Goal: Check status: Check status

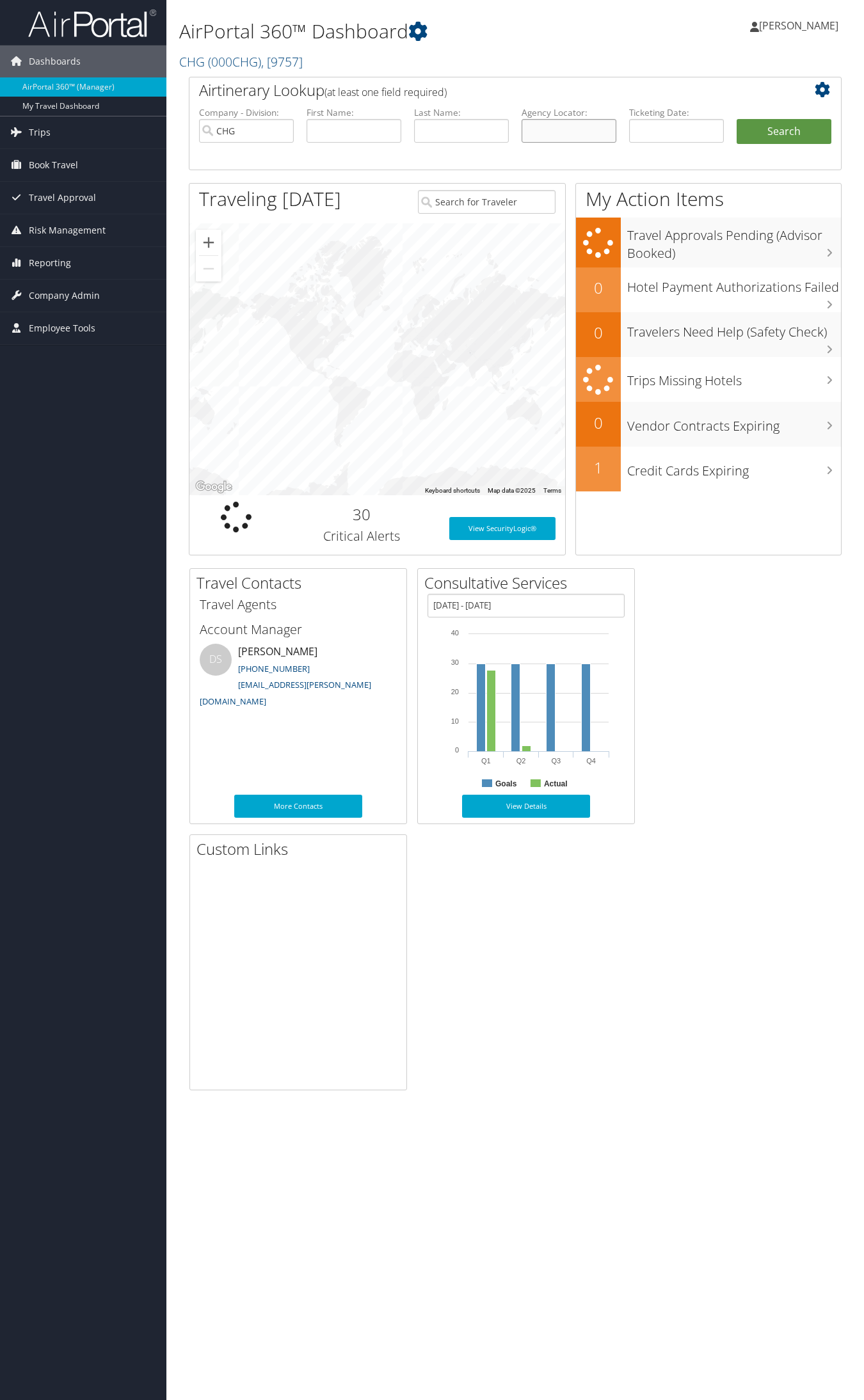
click at [575, 131] on input "text" at bounding box center [569, 131] width 95 height 24
paste input "CGNEWU"
type input "CGNEWU"
click at [786, 122] on button "Search" at bounding box center [785, 132] width 95 height 26
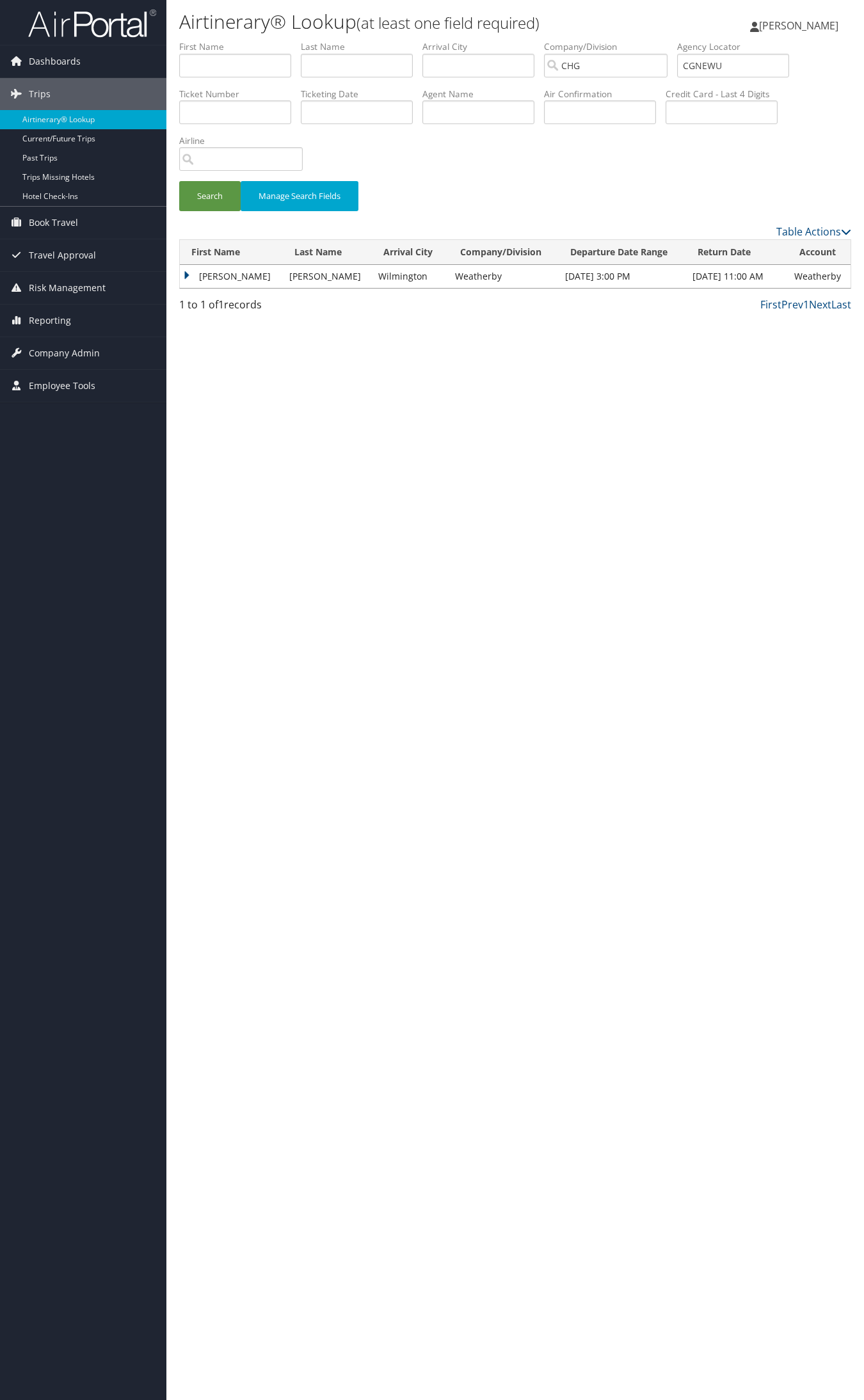
click at [194, 265] on td "[PERSON_NAME]" at bounding box center [231, 276] width 103 height 23
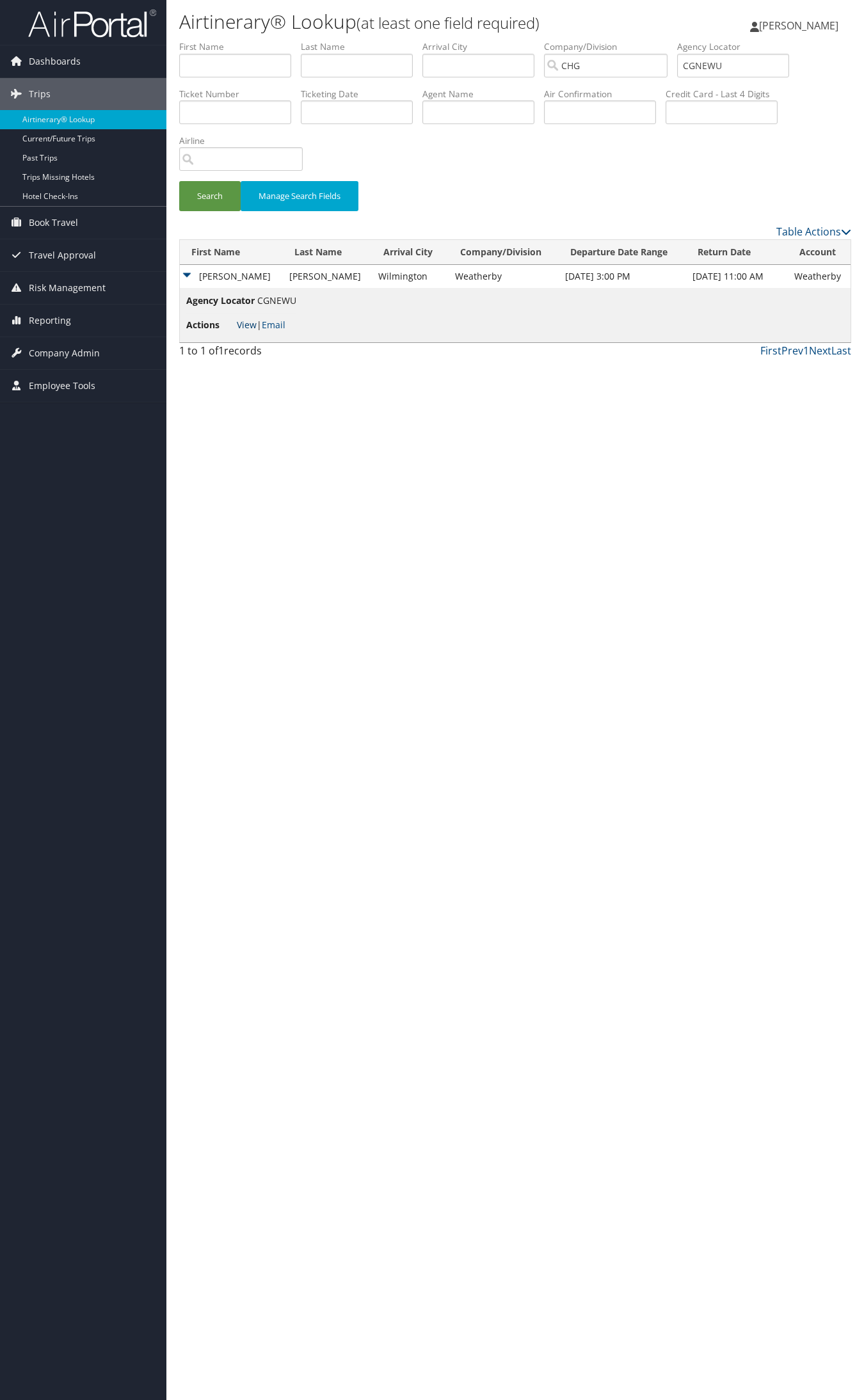
click at [245, 326] on link "View" at bounding box center [247, 324] width 20 height 12
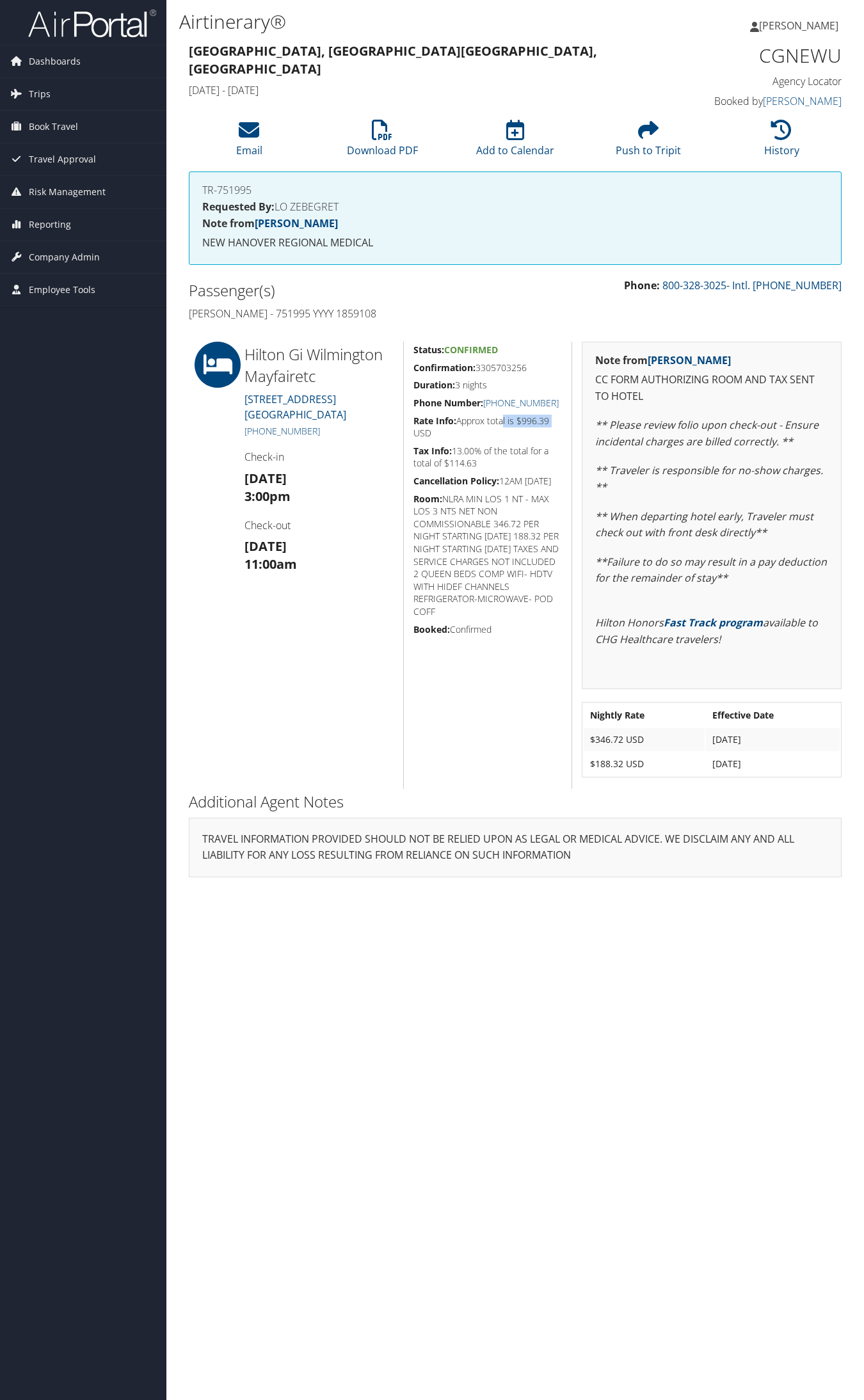
drag, startPoint x: 563, startPoint y: 424, endPoint x: 503, endPoint y: 429, distance: 60.2
click at [503, 429] on div "Status: Confirmed Confirmation: 3305703256 Duration: 3 nights Phone Number: +1 …" at bounding box center [487, 565] width 169 height 447
drag, startPoint x: 545, startPoint y: 386, endPoint x: 558, endPoint y: 403, distance: 21.4
click at [546, 374] on h5 "Confirmation: 3305703256" at bounding box center [488, 368] width 149 height 13
drag, startPoint x: 562, startPoint y: 418, endPoint x: 499, endPoint y: 420, distance: 63.0
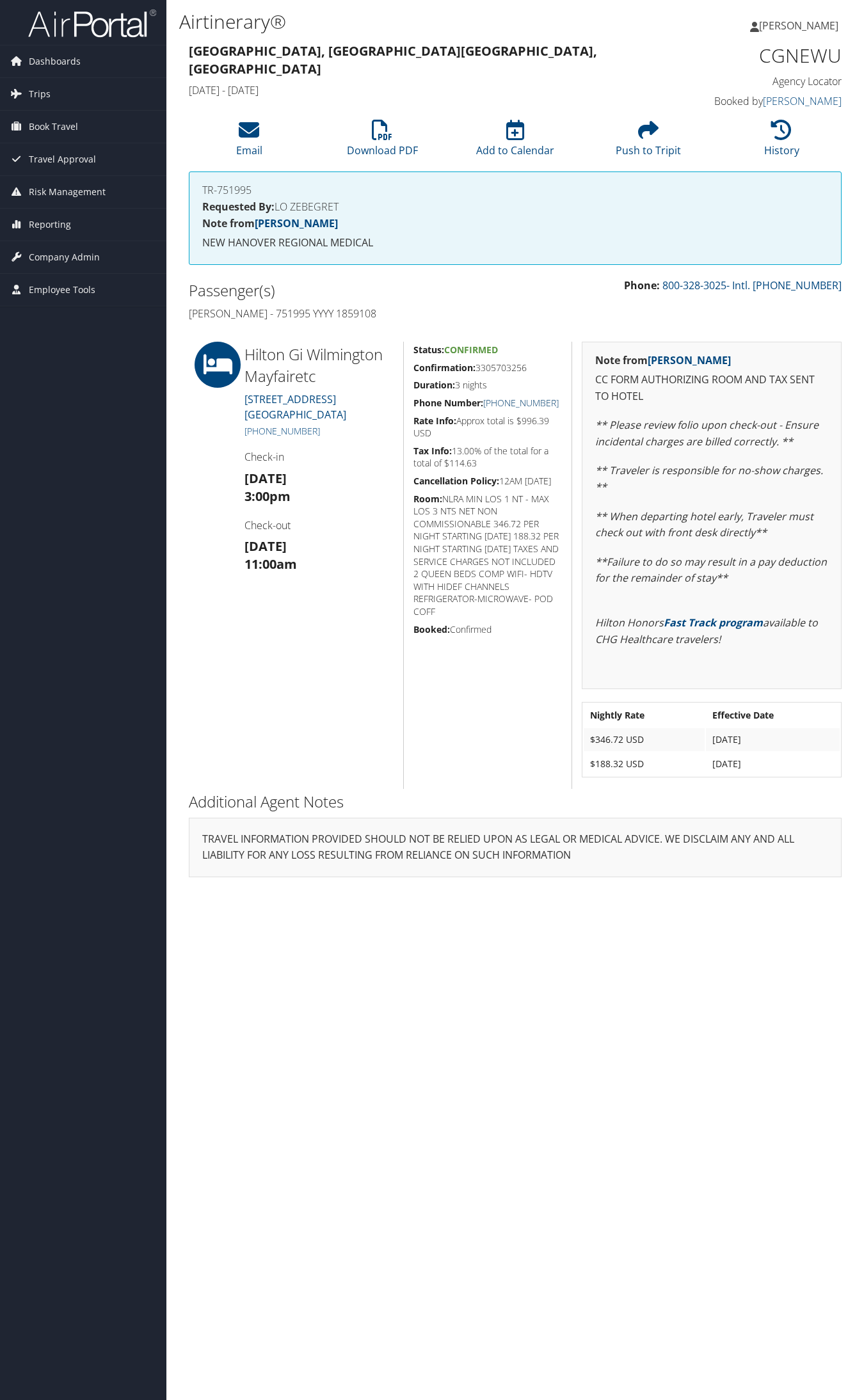
click at [499, 420] on div "Status: Confirmed Confirmation: 3305703256 Duration: 3 nights Phone Number: +1 …" at bounding box center [487, 565] width 169 height 447
copy link "(910) 509-4046"
